Goal: Book appointment/travel/reservation

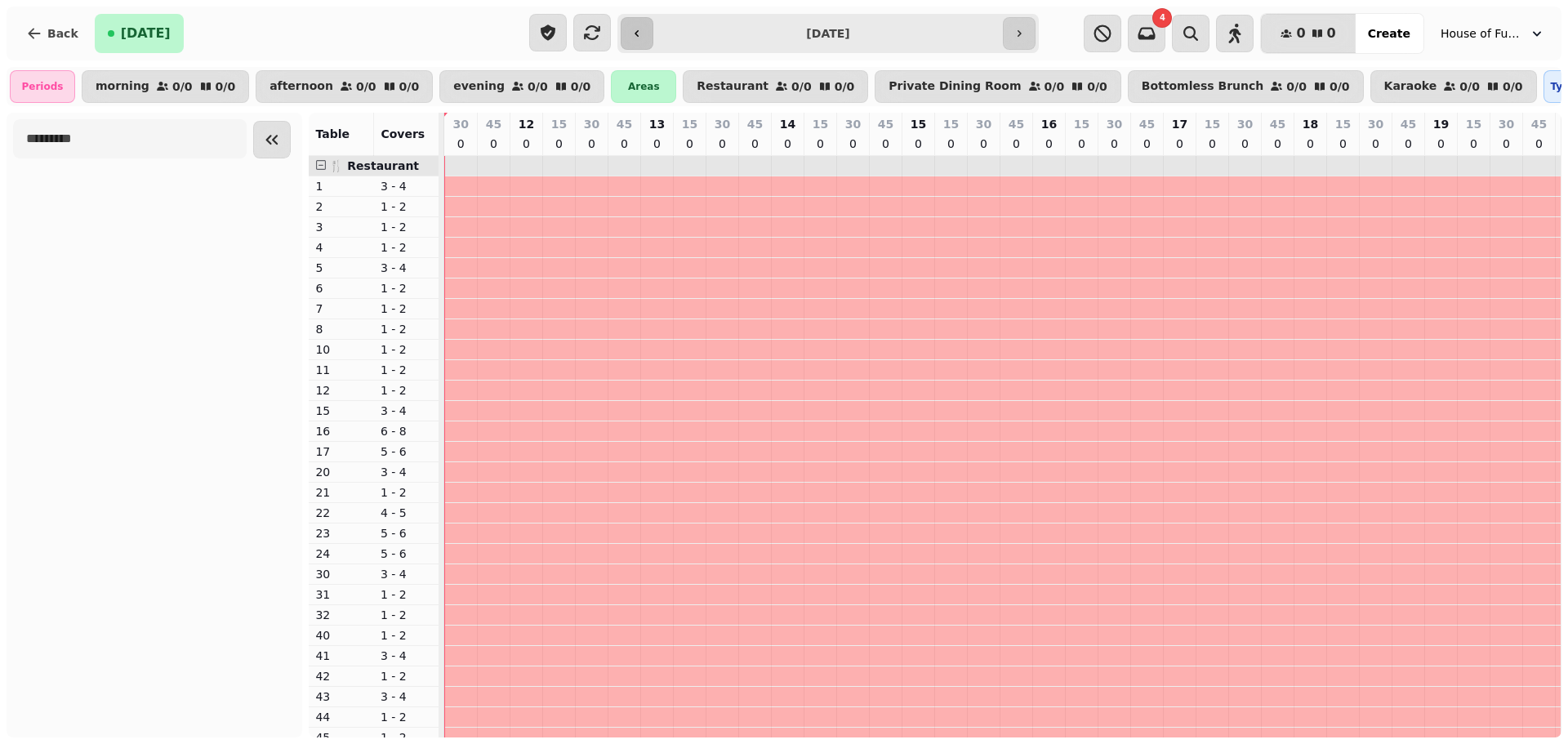
click at [635, 27] on icon "button" at bounding box center [637, 33] width 13 height 13
type input "**********"
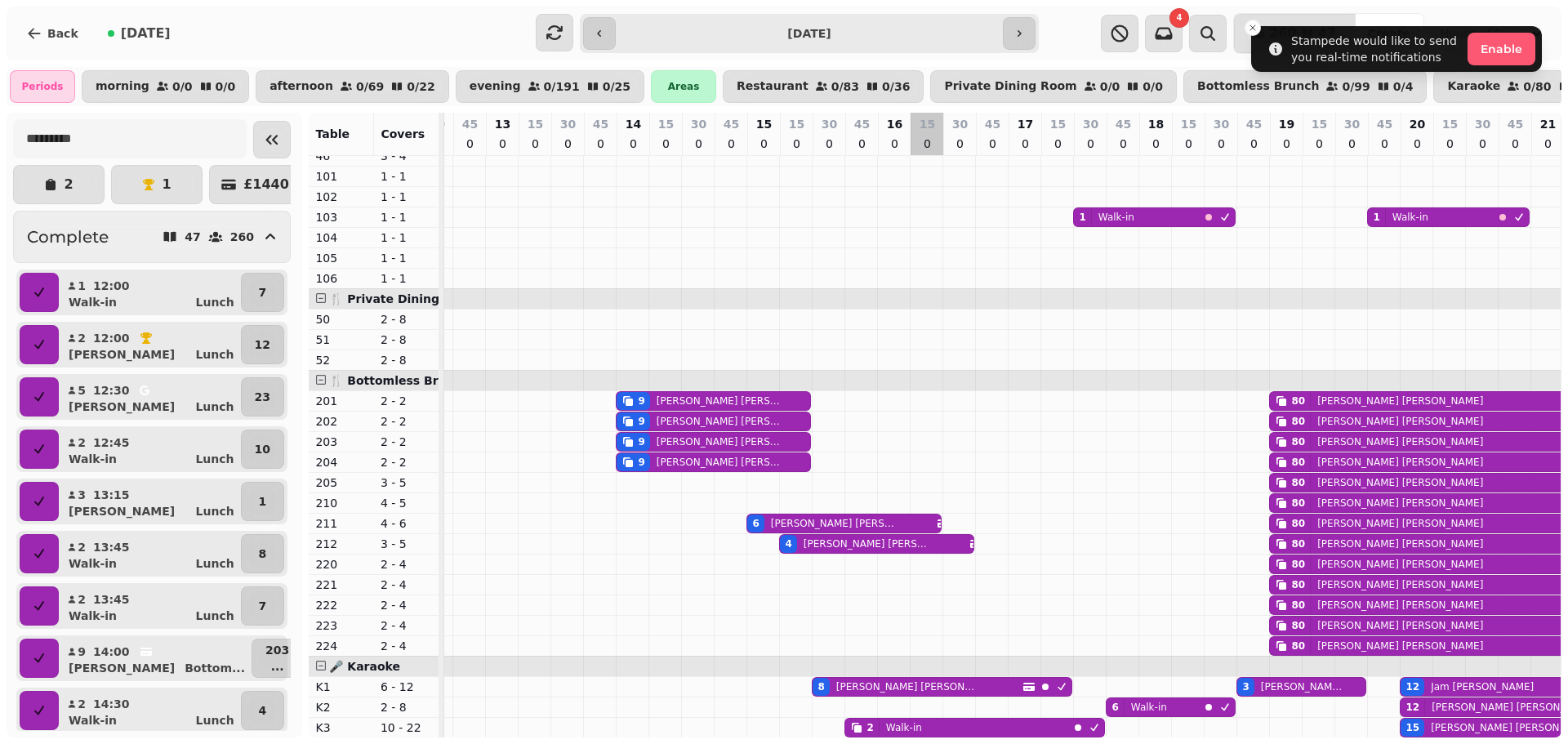
scroll to position [0, 1658]
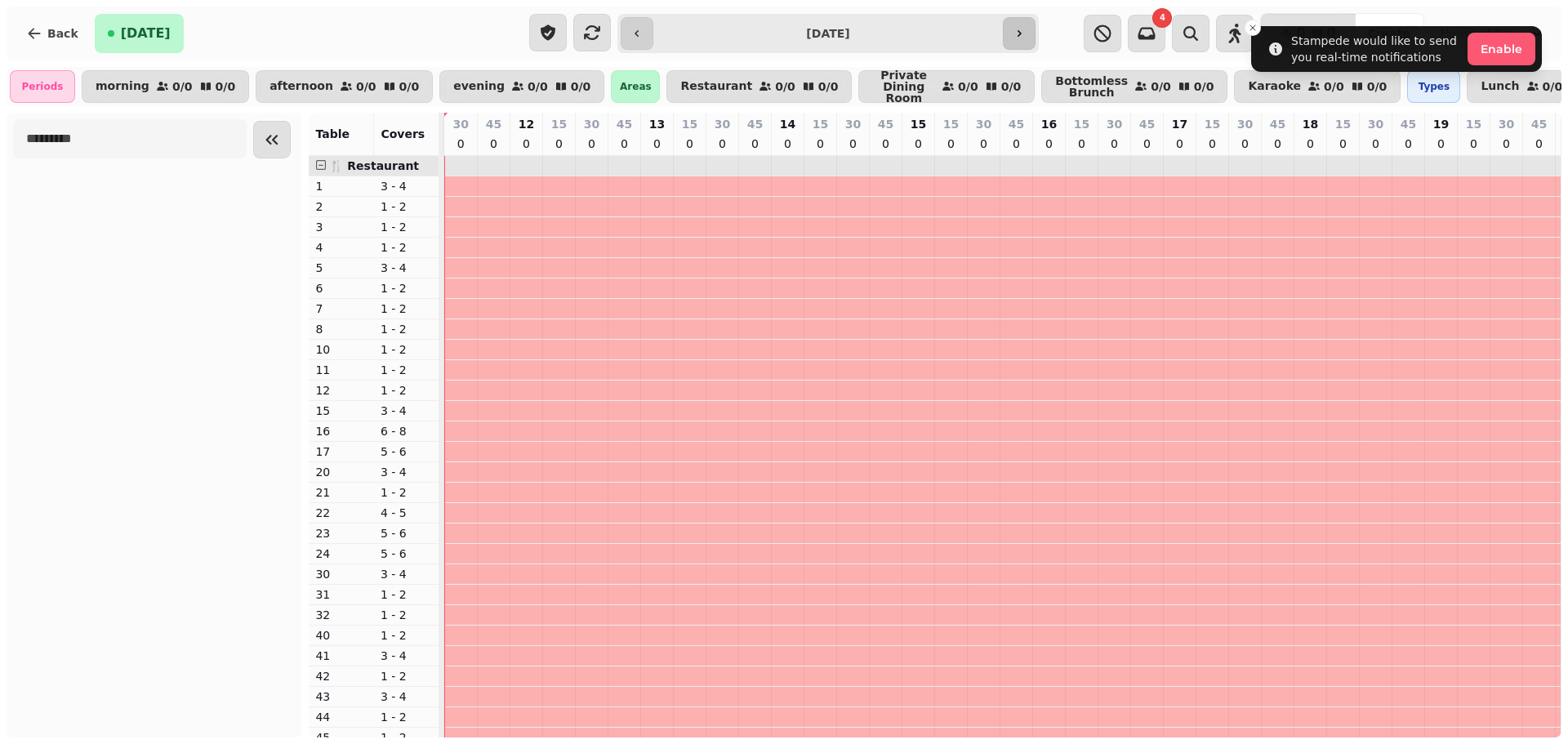
click at [1013, 32] on icon "button" at bounding box center [1019, 33] width 13 height 13
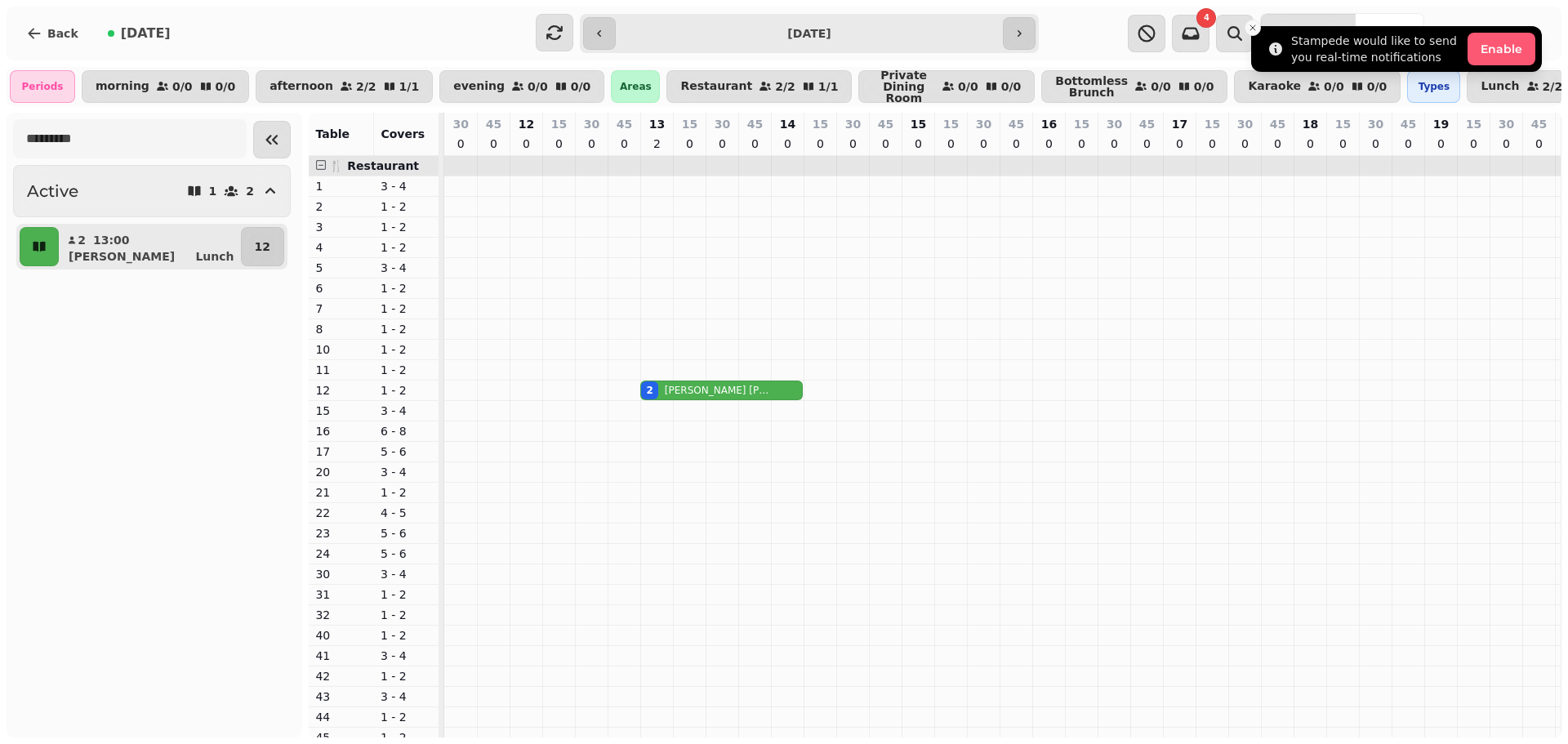
click at [1255, 28] on icon "Close toast" at bounding box center [1253, 28] width 10 height 10
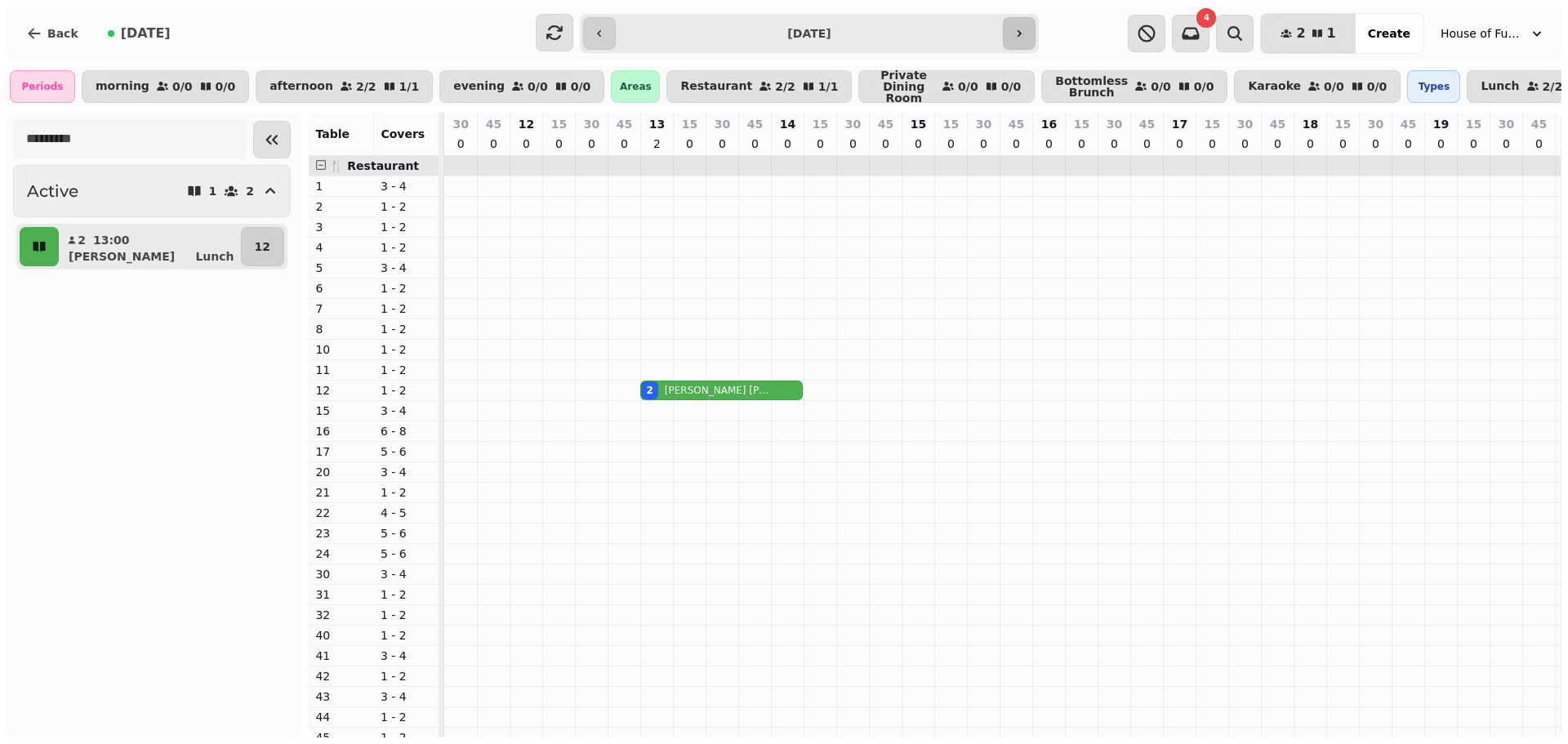
click at [1021, 36] on icon "button" at bounding box center [1019, 33] width 13 height 13
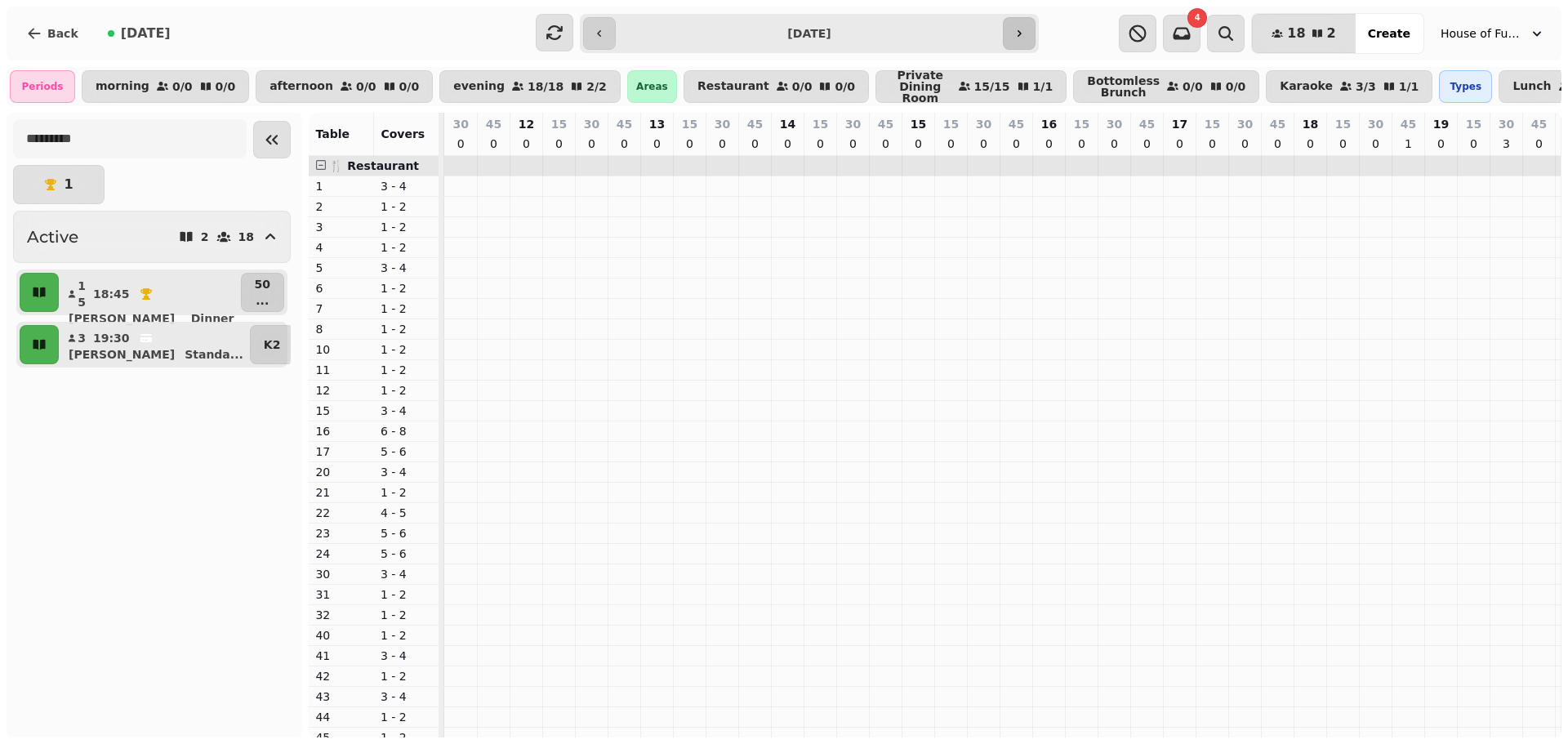
click at [1021, 36] on icon "button" at bounding box center [1019, 33] width 13 height 13
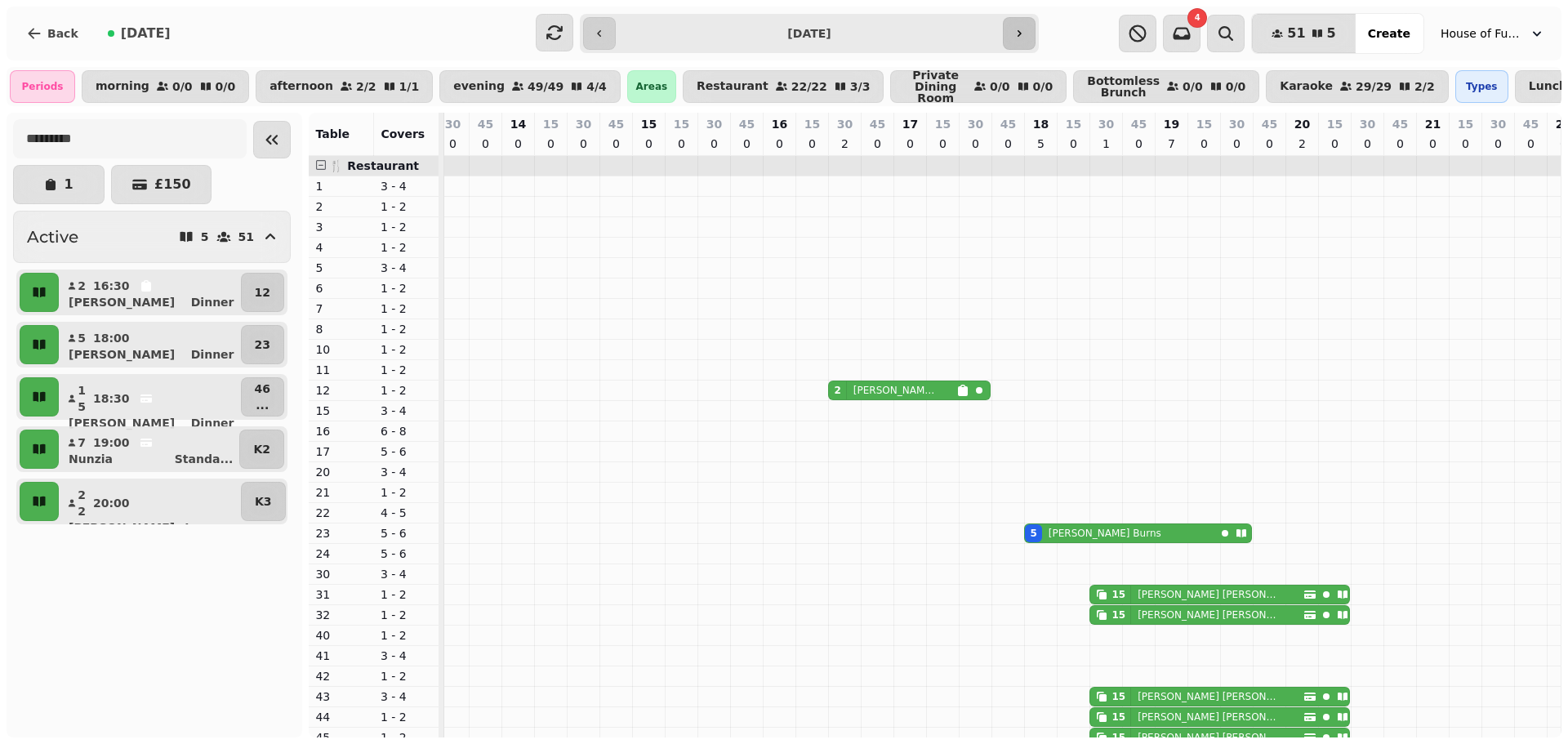
click at [1019, 43] on button "button" at bounding box center [1019, 33] width 33 height 33
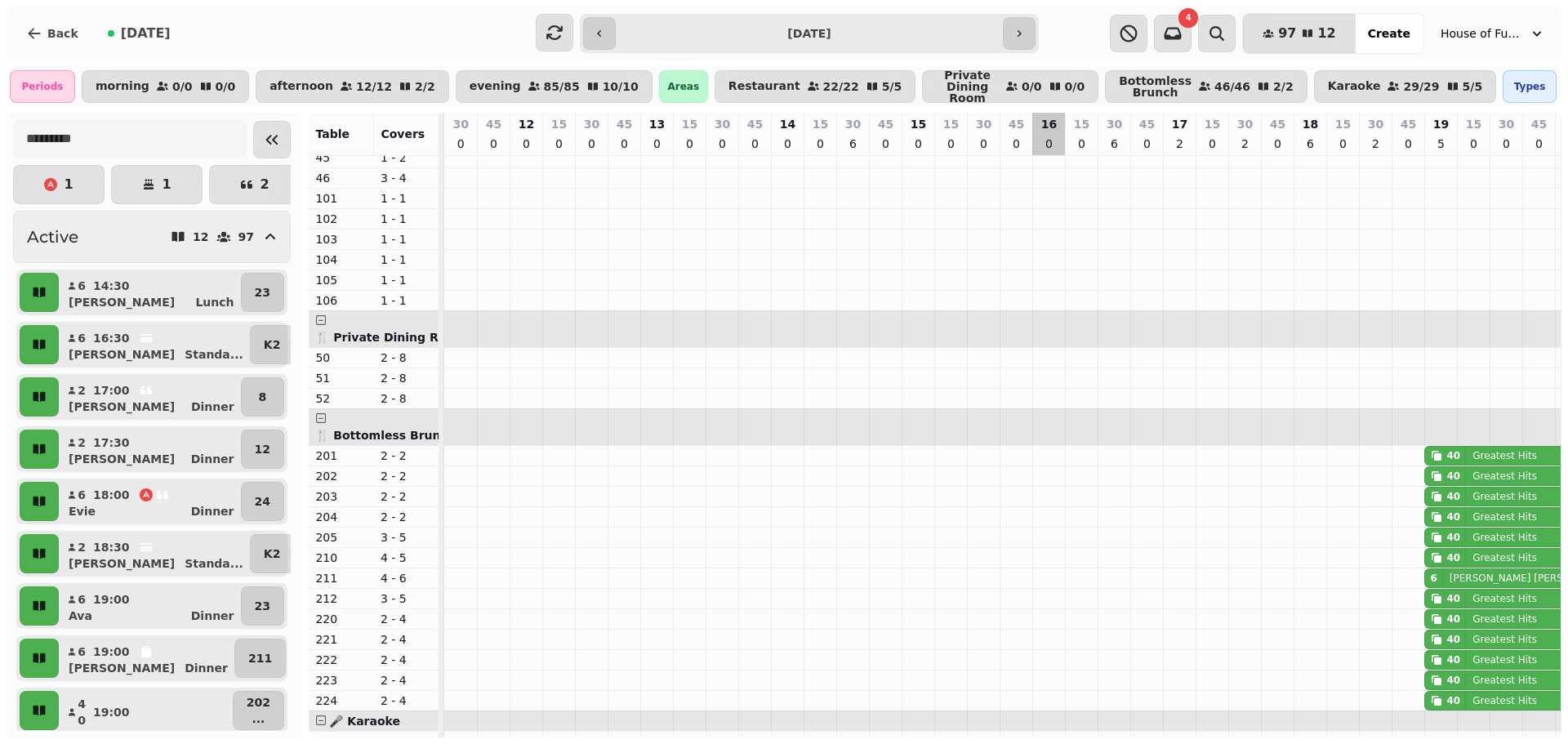
scroll to position [635, 292]
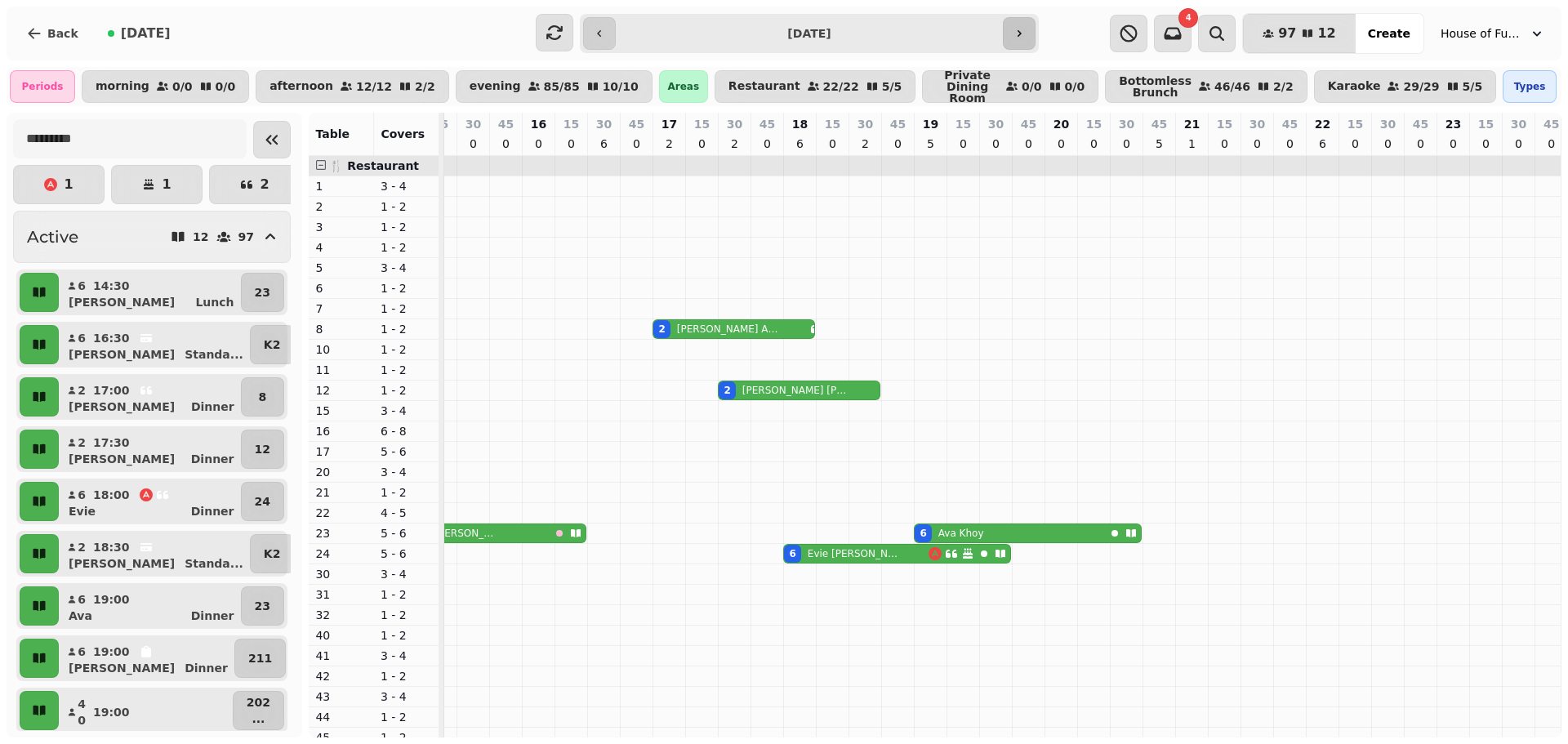
click at [1022, 42] on button "button" at bounding box center [1019, 33] width 33 height 33
type input "**********"
